Goal: Task Accomplishment & Management: Manage account settings

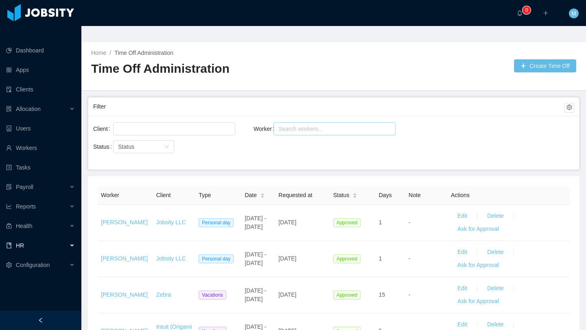
click at [310, 123] on div "Search workers..." at bounding box center [331, 129] width 111 height 12
type input "**********"
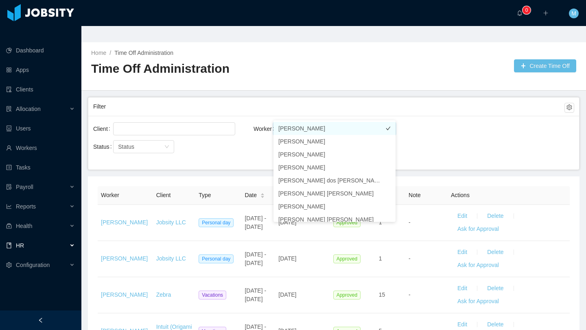
click at [291, 129] on li "[PERSON_NAME]" at bounding box center [334, 128] width 122 height 13
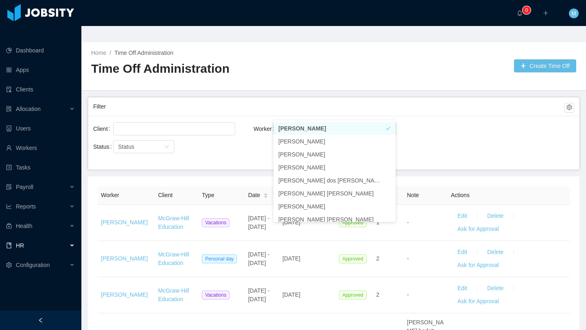
click at [255, 135] on div "Client Worker Search workers... [PERSON_NAME] Status Status" at bounding box center [333, 143] width 491 height 54
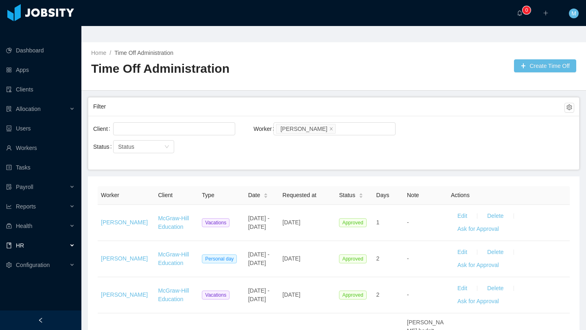
scroll to position [104, 0]
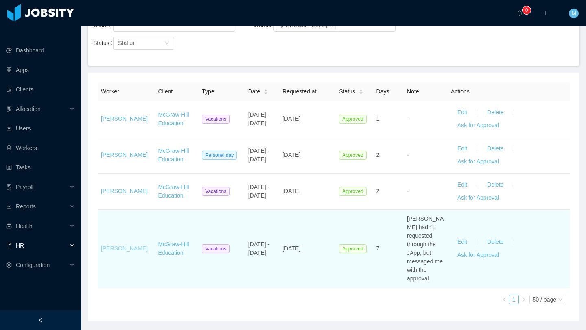
click at [133, 245] on link "[PERSON_NAME]" at bounding box center [124, 248] width 47 height 7
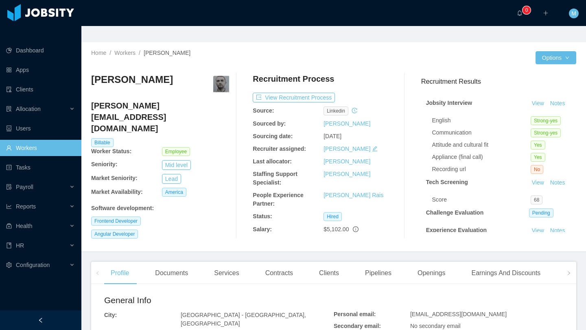
click at [53, 140] on link "Workers" at bounding box center [40, 148] width 69 height 16
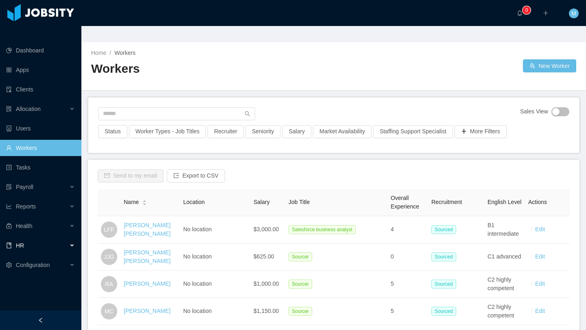
click at [28, 238] on div "HR" at bounding box center [40, 246] width 81 height 16
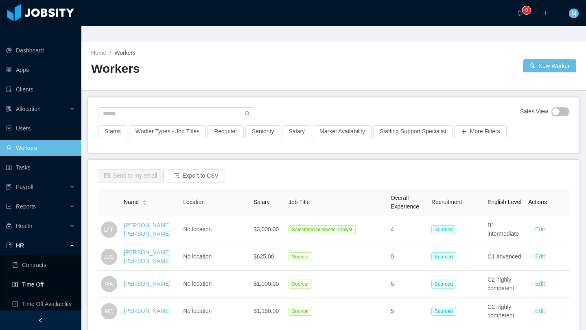
click at [44, 277] on link "Time Off" at bounding box center [43, 285] width 63 height 16
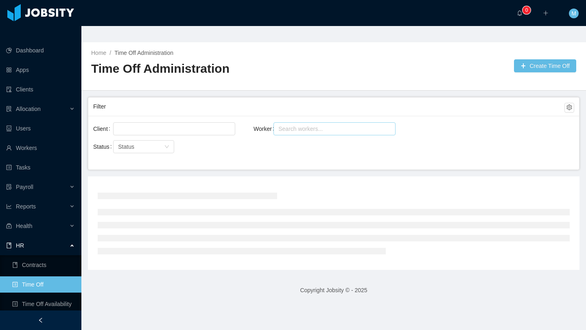
click at [295, 125] on div "Search workers..." at bounding box center [330, 129] width 105 height 8
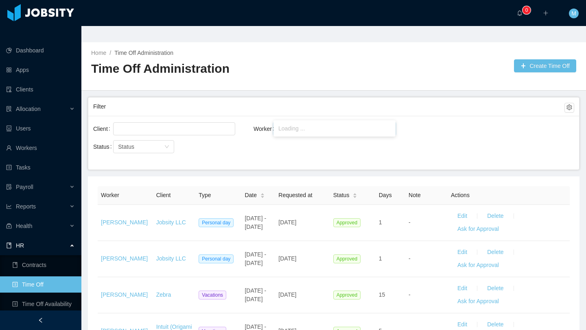
type input "*******"
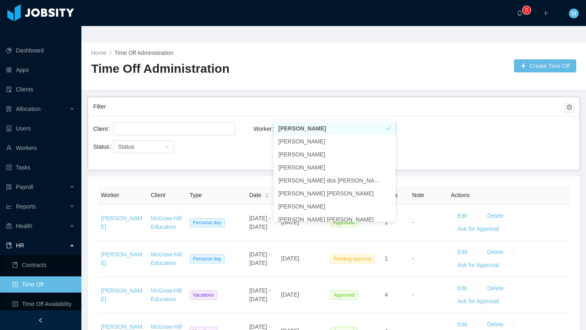
click at [313, 99] on div "Filter" at bounding box center [328, 106] width 471 height 15
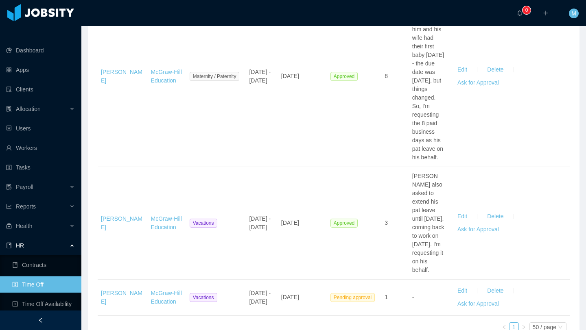
scroll to position [1158, 0]
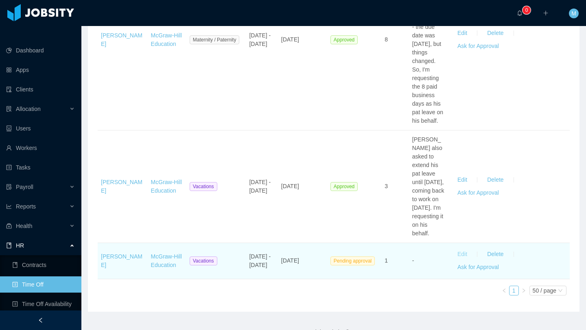
click at [463, 248] on button "Edit" at bounding box center [462, 254] width 23 height 13
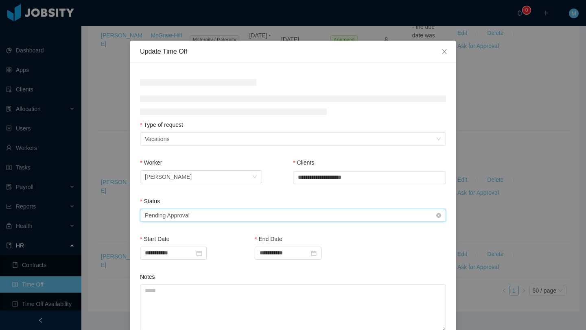
click at [342, 213] on div "Select status Pending Approval" at bounding box center [290, 216] width 291 height 12
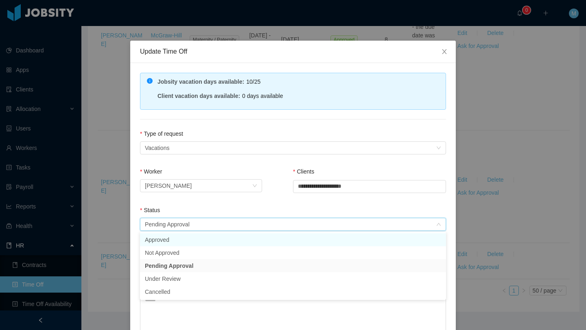
click at [232, 237] on li "Approved" at bounding box center [293, 240] width 306 height 13
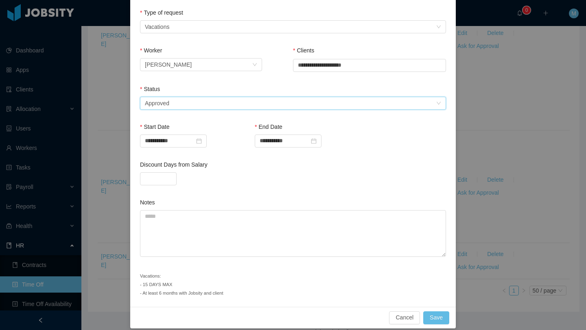
scroll to position [129, 0]
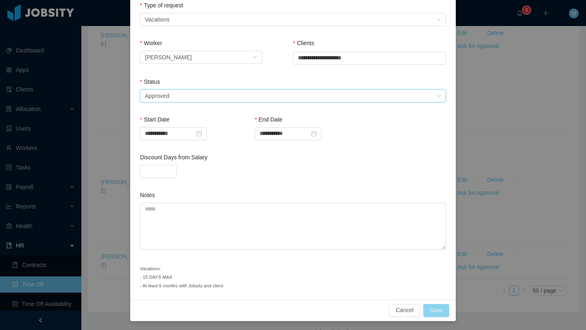
click at [432, 313] on button "Save" at bounding box center [436, 310] width 26 height 13
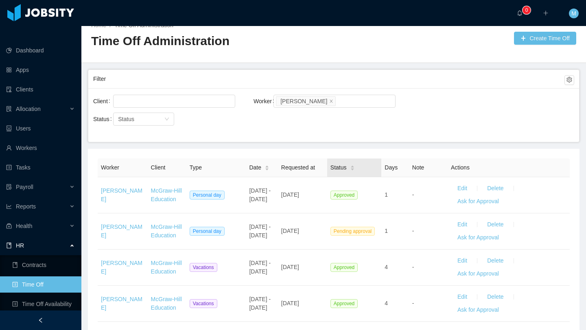
scroll to position [0, 0]
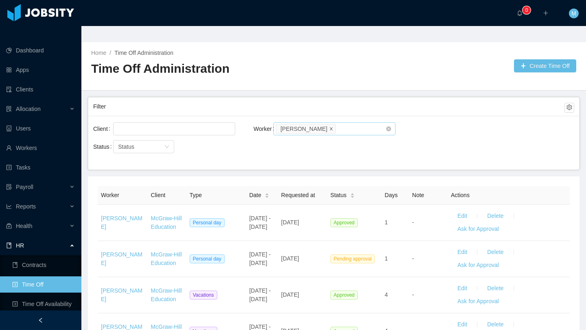
click at [330, 127] on icon "icon: close" at bounding box center [331, 128] width 3 height 3
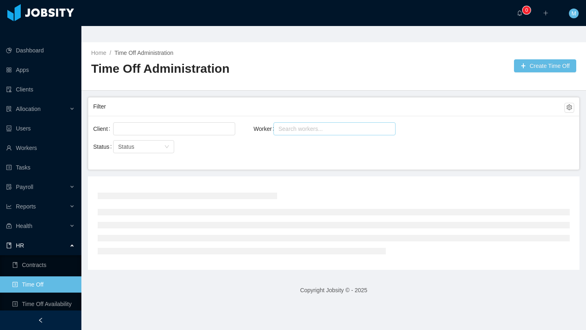
click at [321, 125] on div "Search workers..." at bounding box center [330, 129] width 105 height 8
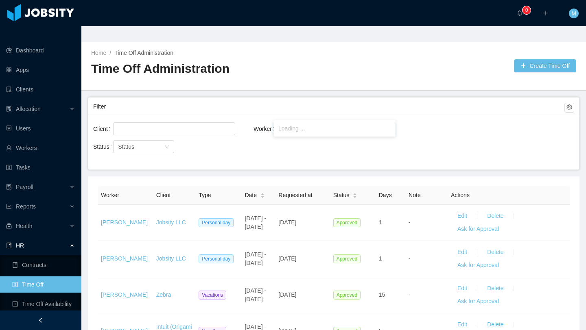
type input "**********"
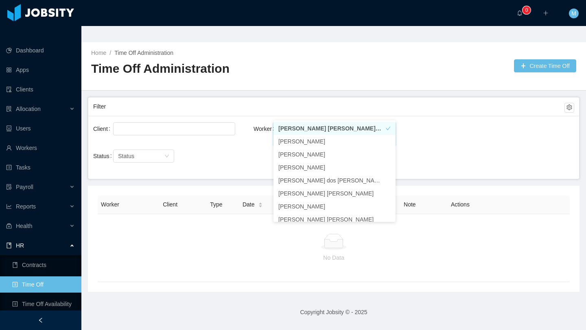
click at [431, 121] on div "Client Worker Search workers... [PERSON_NAME] [PERSON_NAME] [PERSON_NAME]" at bounding box center [333, 138] width 481 height 35
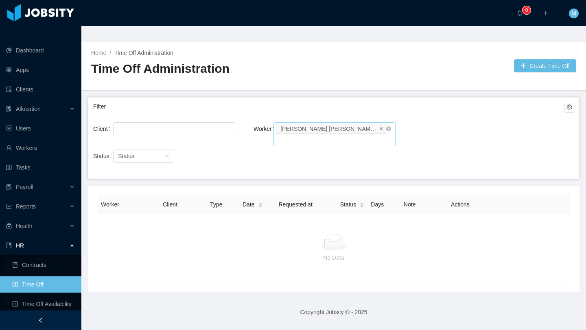
click at [379, 127] on icon "icon: close" at bounding box center [381, 129] width 4 height 4
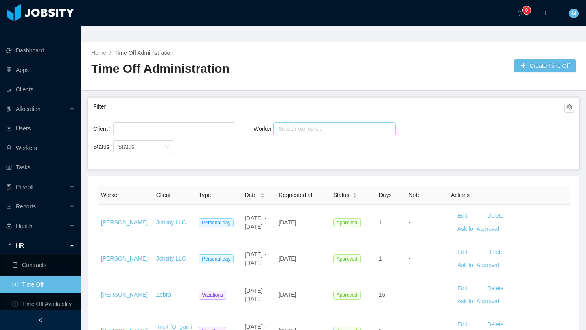
click at [364, 125] on div "Search workers..." at bounding box center [330, 129] width 105 height 8
type input "*"
type input "**********"
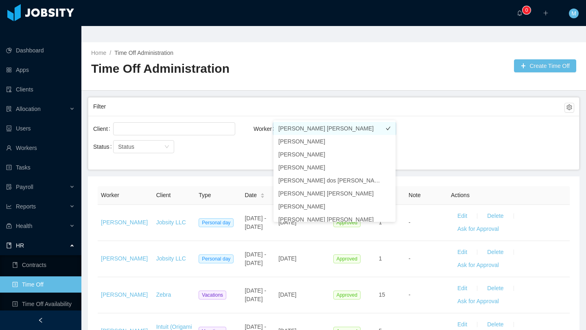
click at [321, 129] on li "[PERSON_NAME] [PERSON_NAME]" at bounding box center [334, 128] width 122 height 13
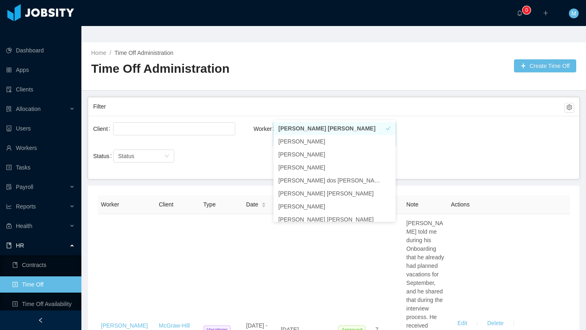
click at [256, 99] on div "Filter" at bounding box center [328, 106] width 471 height 15
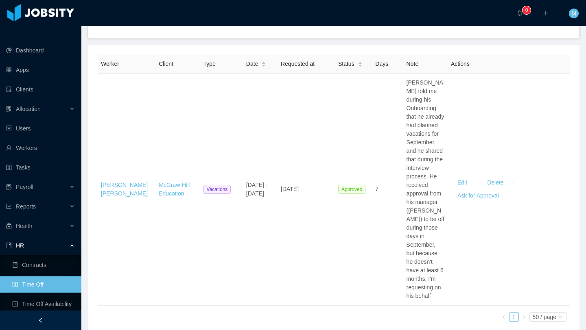
scroll to position [140, 0]
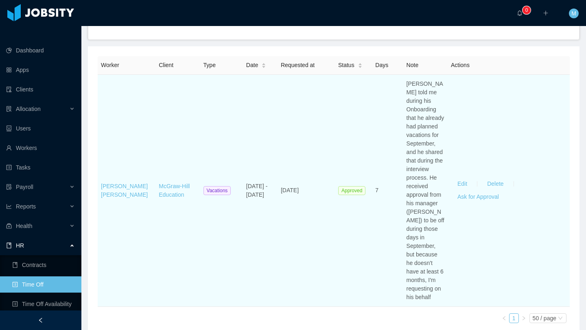
click at [117, 159] on td "[PERSON_NAME] [PERSON_NAME]" at bounding box center [127, 191] width 58 height 232
click at [109, 183] on link "[PERSON_NAME] [PERSON_NAME]" at bounding box center [124, 190] width 47 height 15
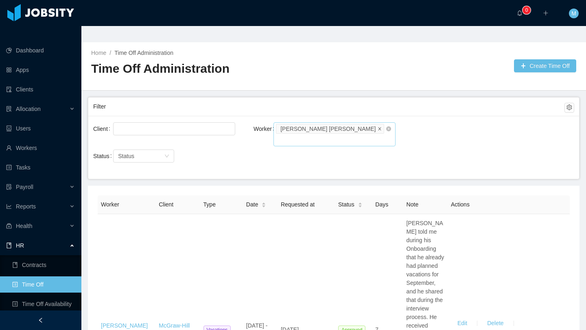
click at [378, 127] on icon "icon: close" at bounding box center [380, 129] width 4 height 4
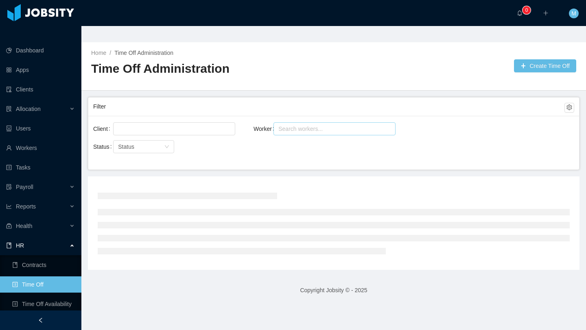
click at [342, 125] on div "Search workers..." at bounding box center [330, 129] width 105 height 8
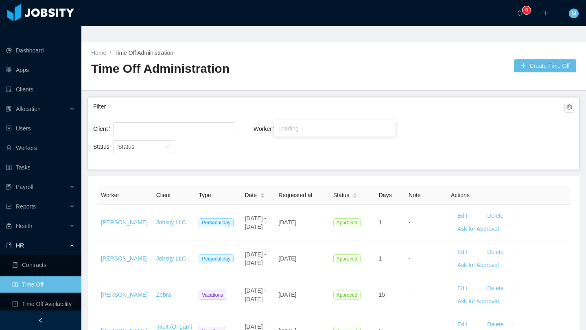
type input "**********"
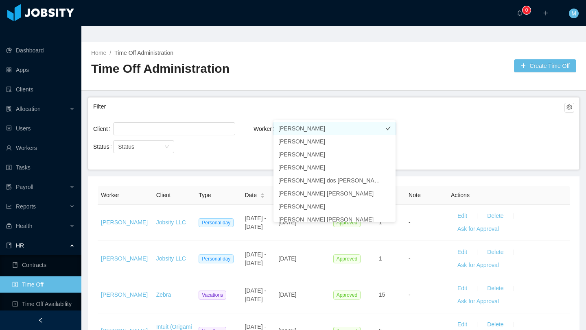
click at [312, 125] on li "[PERSON_NAME]" at bounding box center [334, 128] width 122 height 13
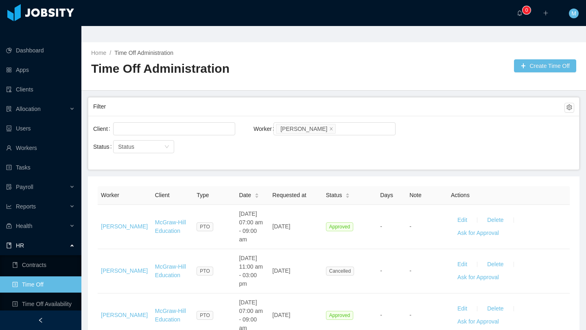
click at [277, 99] on div "Filter" at bounding box center [328, 106] width 471 height 15
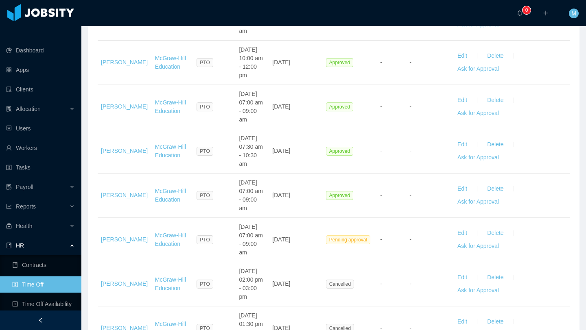
scroll to position [494, 0]
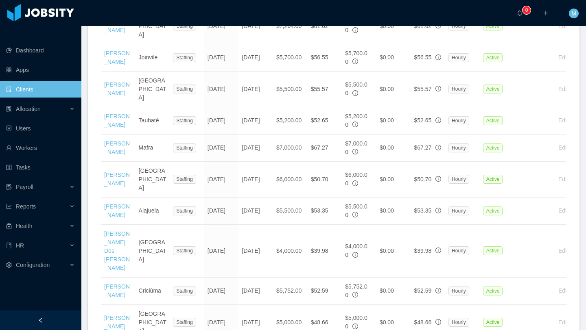
scroll to position [1041, 0]
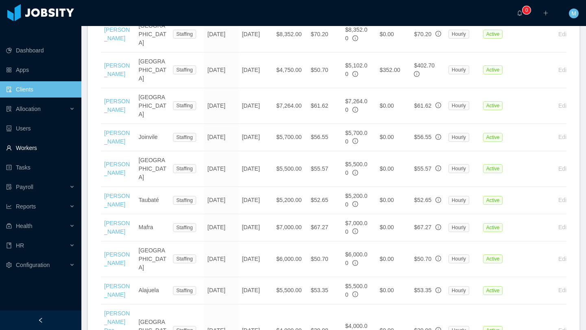
click at [26, 140] on link "Workers" at bounding box center [40, 148] width 69 height 16
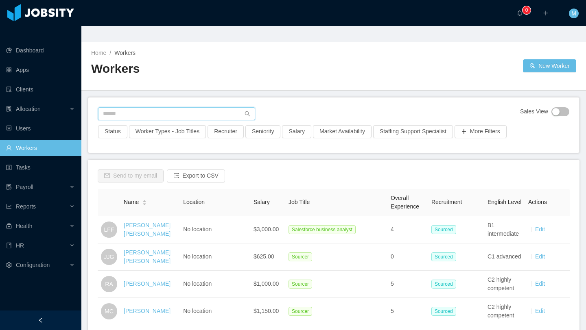
click at [166, 107] on input "text" at bounding box center [176, 113] width 157 height 13
type input "**********"
